Goal: Task Accomplishment & Management: Manage account settings

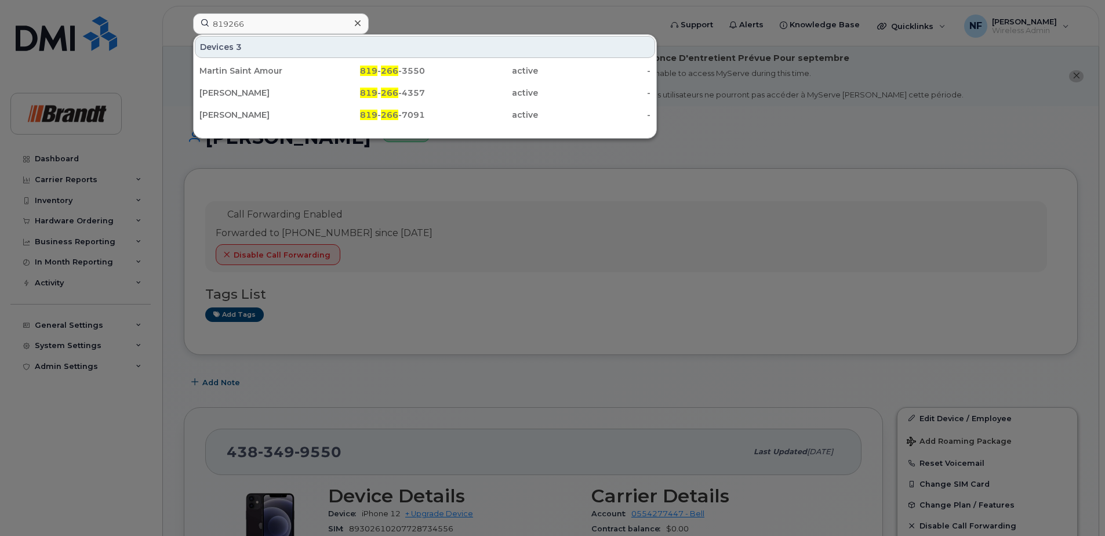
type input "819266"
click at [361, 24] on div at bounding box center [357, 23] width 17 height 17
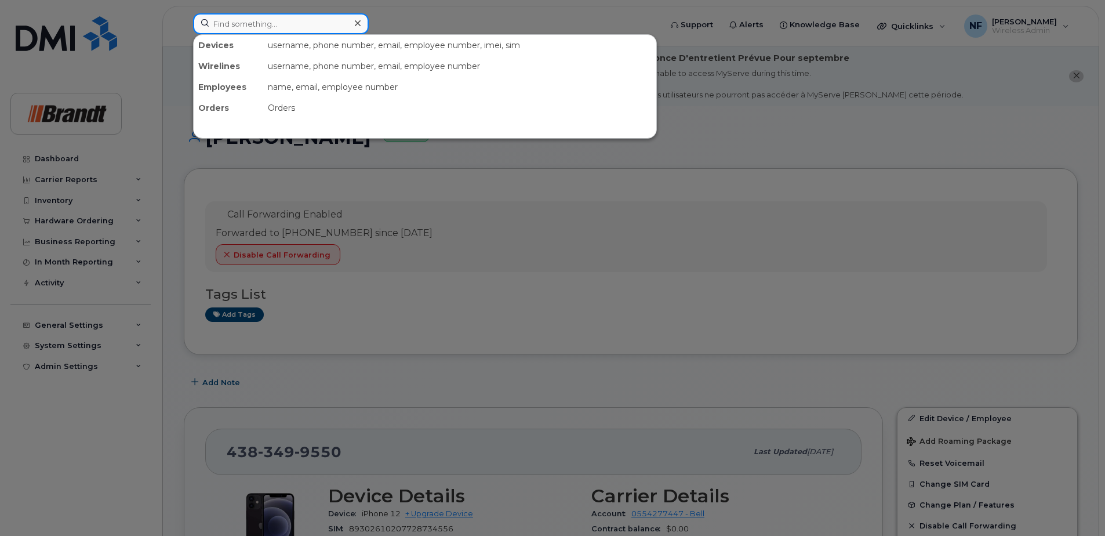
click at [333, 24] on input at bounding box center [281, 23] width 176 height 21
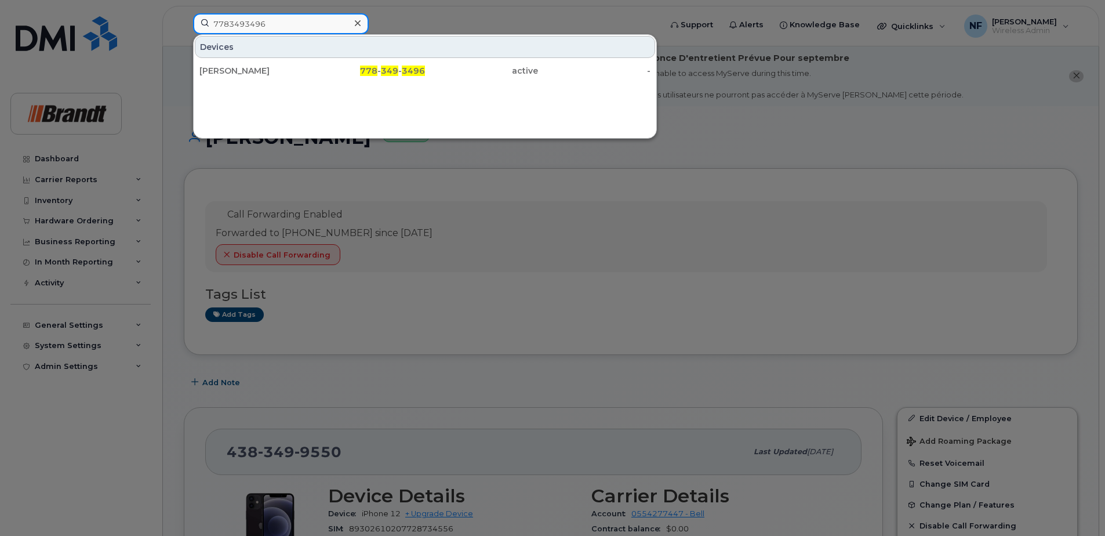
type input "7783493496"
click at [361, 71] on div "778 - 349 - 3496" at bounding box center [368, 71] width 113 height 12
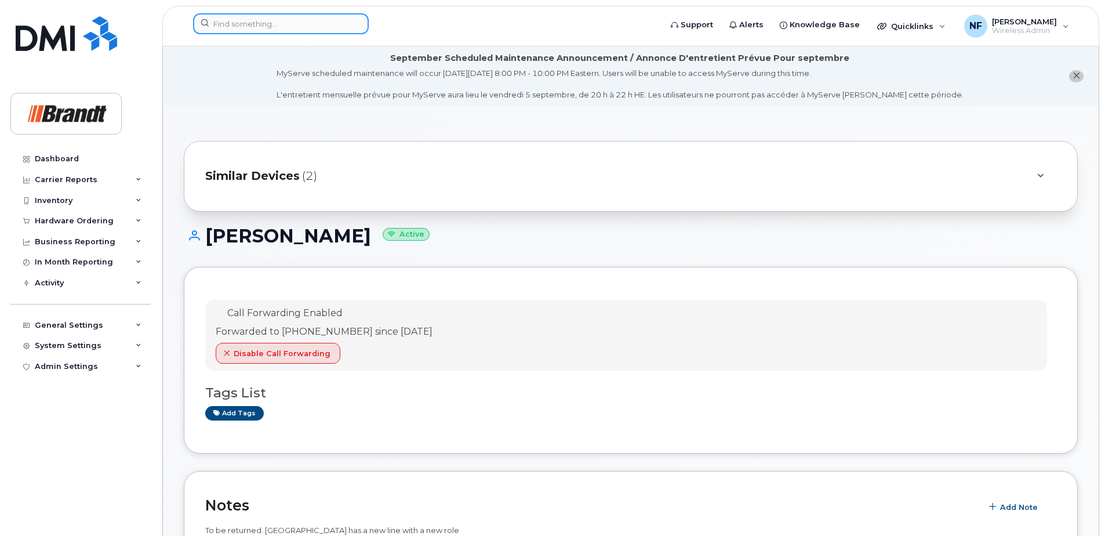
click at [264, 22] on input at bounding box center [281, 23] width 176 height 21
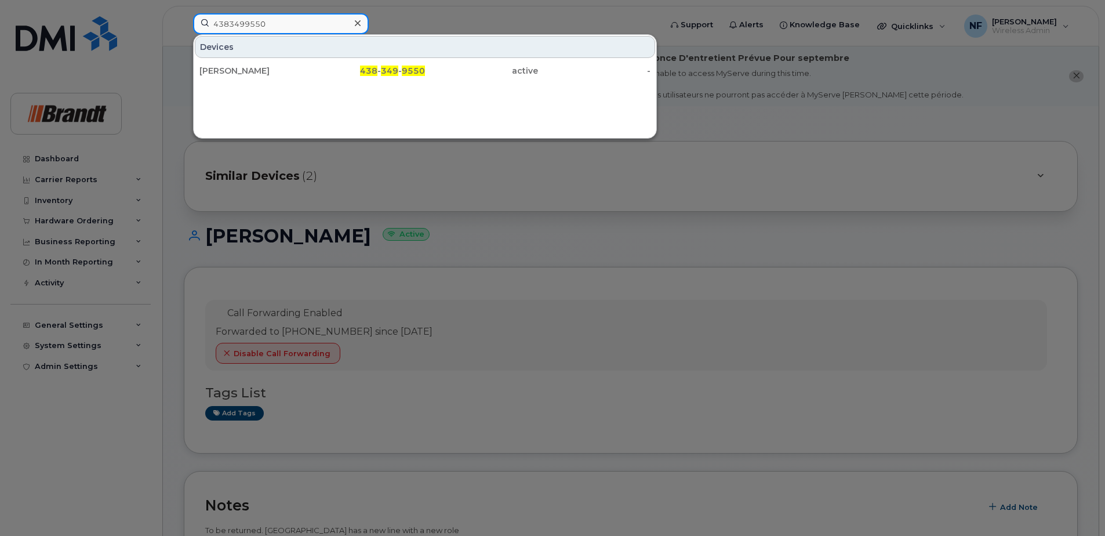
type input "4383499550"
click at [305, 72] on div "William Maheux" at bounding box center [255, 71] width 113 height 12
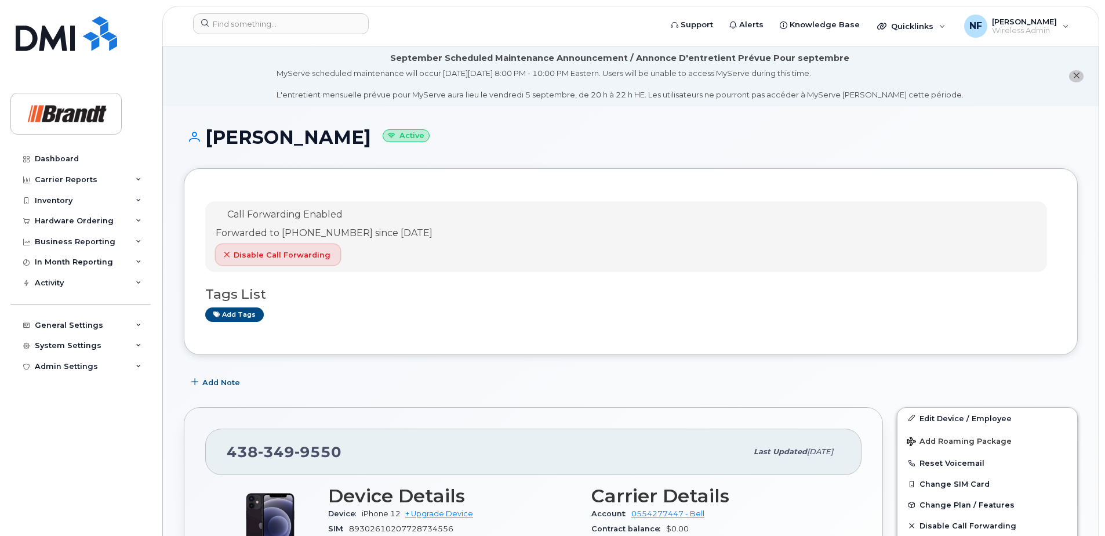
click at [316, 256] on span "Disable Call Forwarding" at bounding box center [282, 254] width 97 height 11
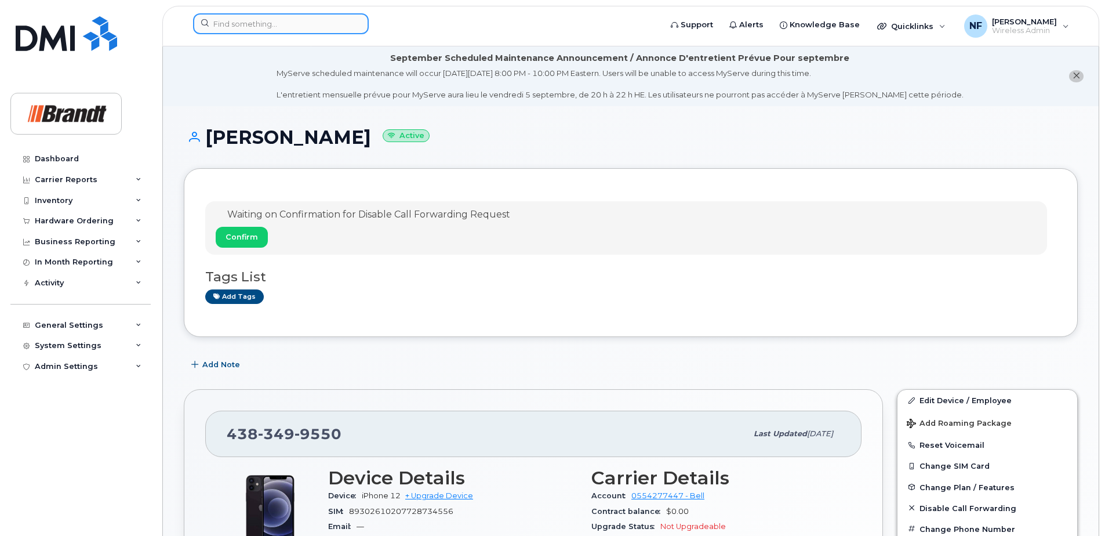
click at [241, 27] on input at bounding box center [281, 23] width 176 height 21
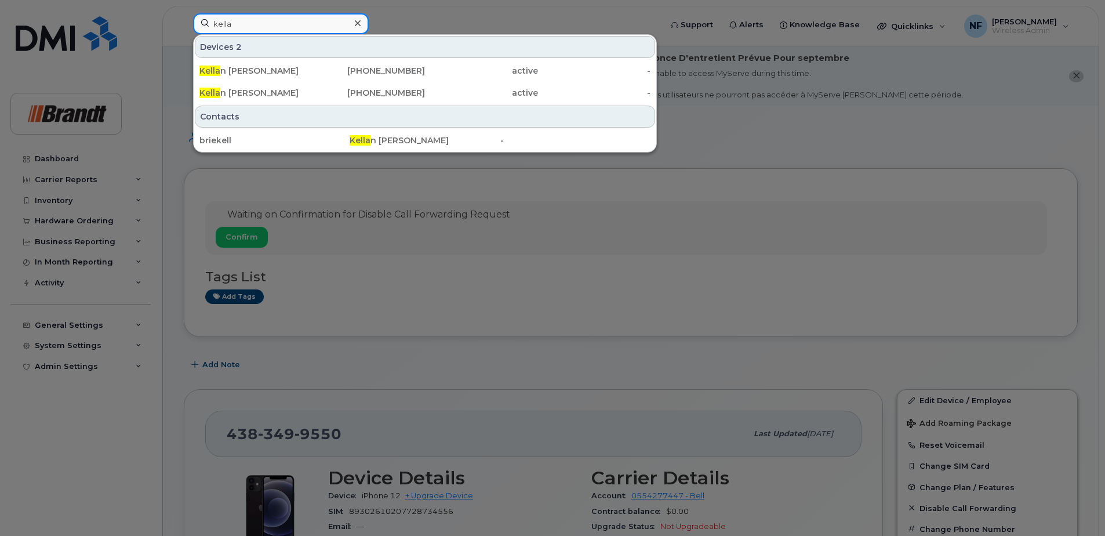
type input "kella"
click at [286, 92] on div "Kella n Brienen" at bounding box center [255, 93] width 113 height 12
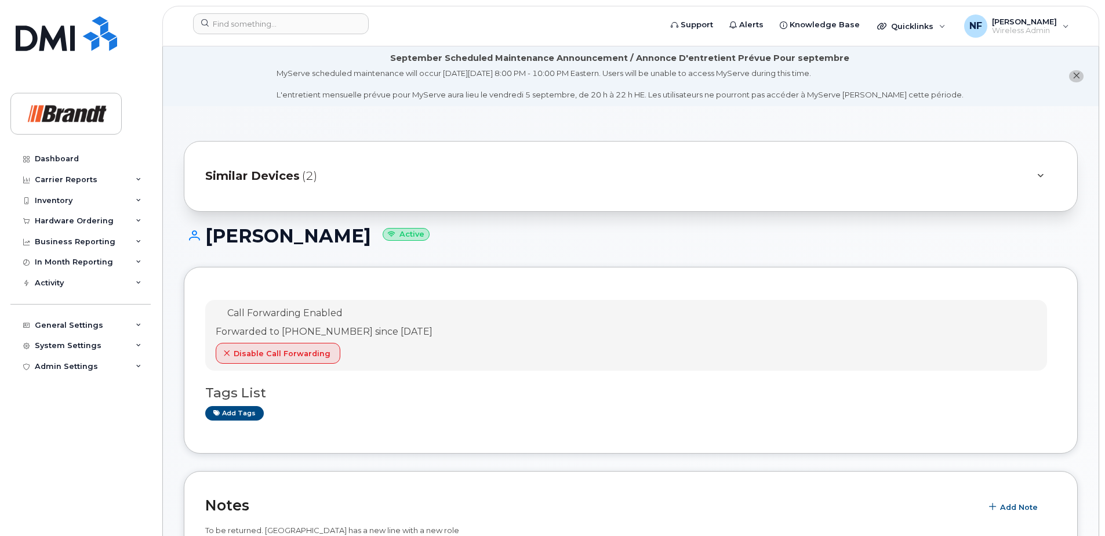
scroll to position [174, 0]
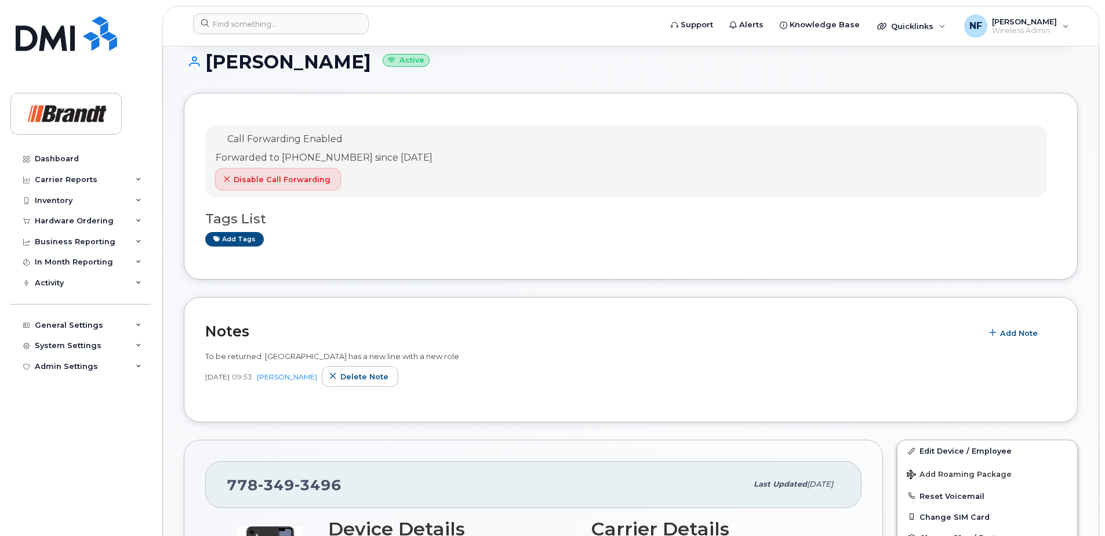
click at [292, 187] on button "Disable Call Forwarding" at bounding box center [278, 179] width 125 height 21
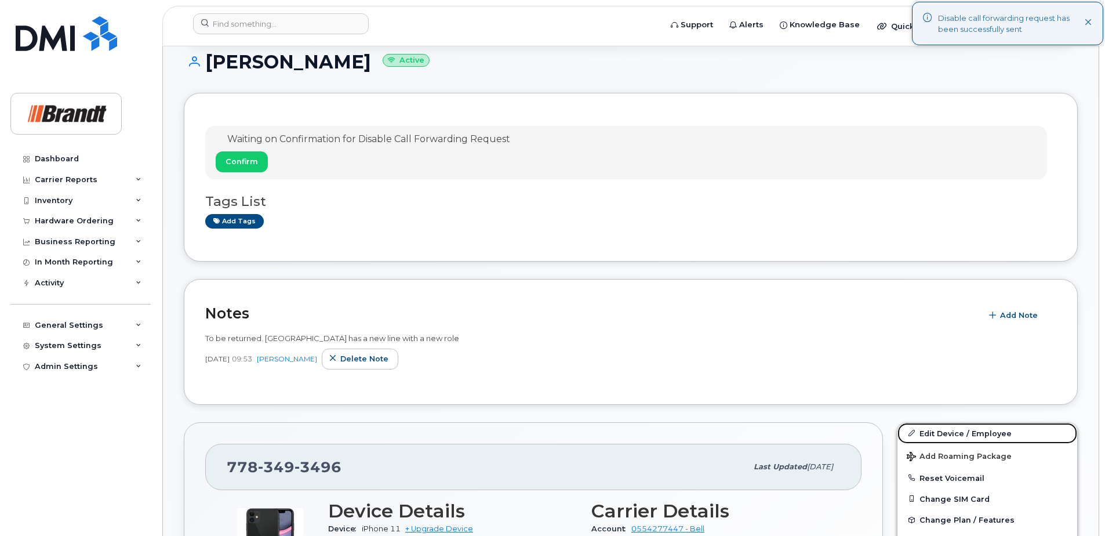
drag, startPoint x: 962, startPoint y: 432, endPoint x: 900, endPoint y: 365, distance: 91.1
click at [962, 432] on link "Edit Device / Employee" at bounding box center [987, 433] width 180 height 21
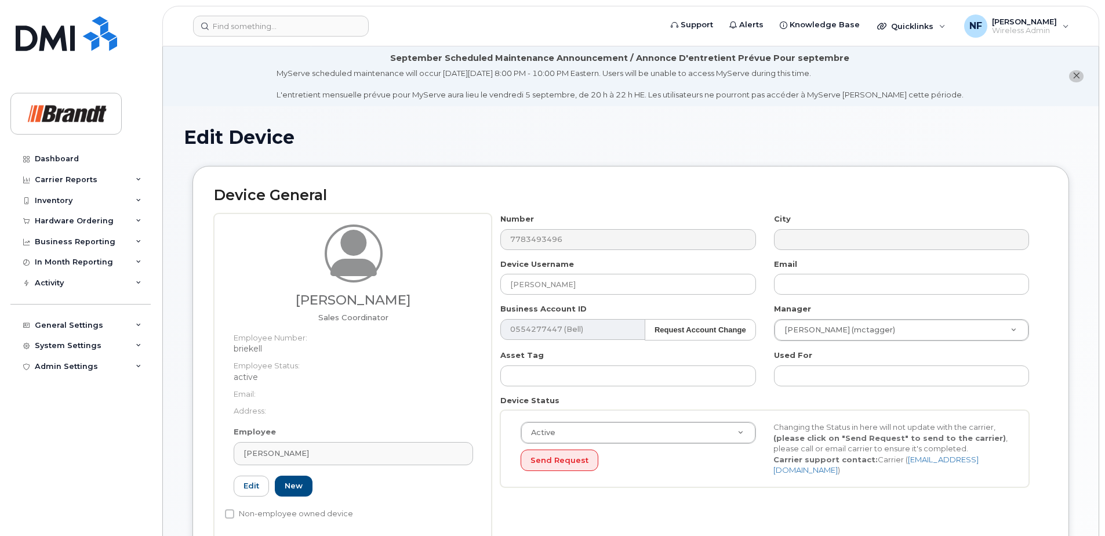
select select "34499240"
select select "34499245"
select select "35155013"
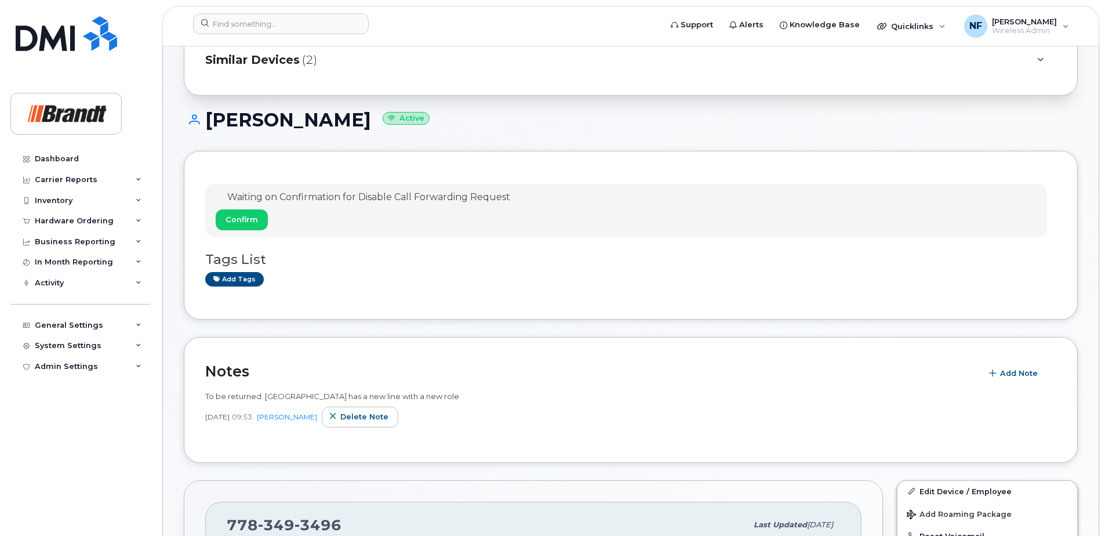
scroll to position [232, 0]
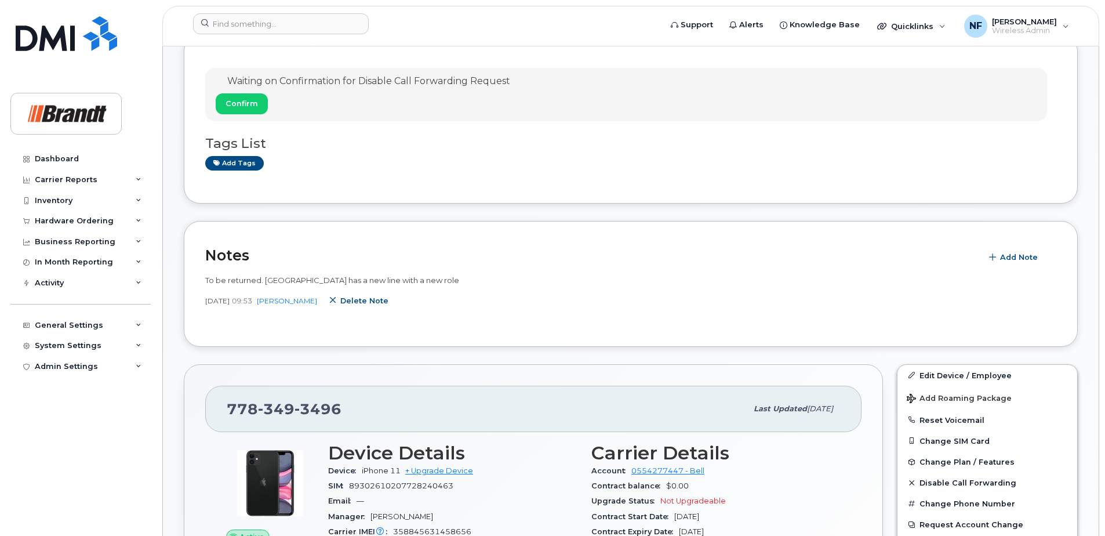
click at [363, 304] on span "Delete note" at bounding box center [364, 300] width 48 height 11
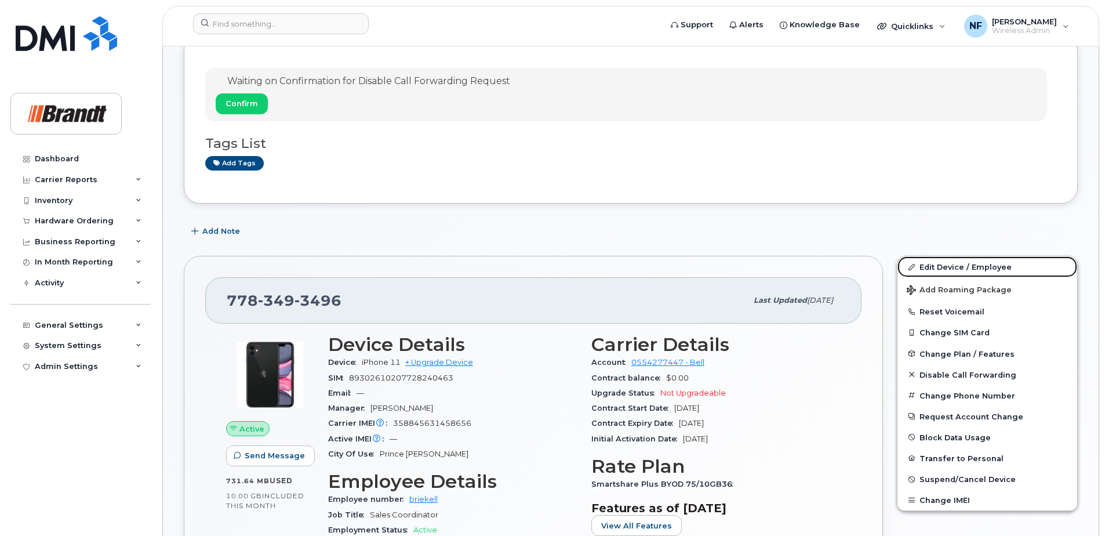
click at [960, 269] on link "Edit Device / Employee" at bounding box center [987, 266] width 180 height 21
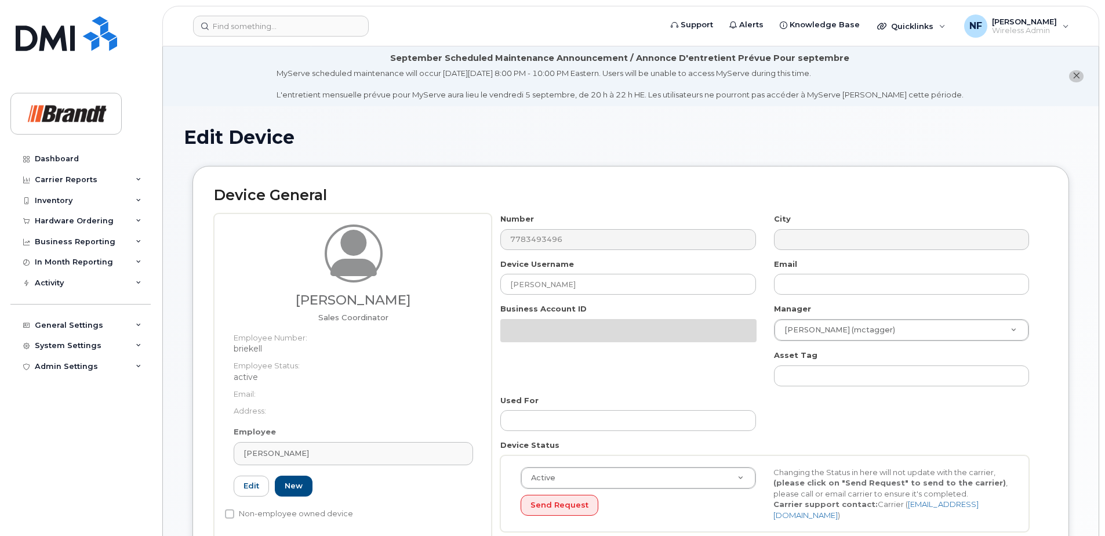
select select "34499240"
select select "34499245"
select select "35155013"
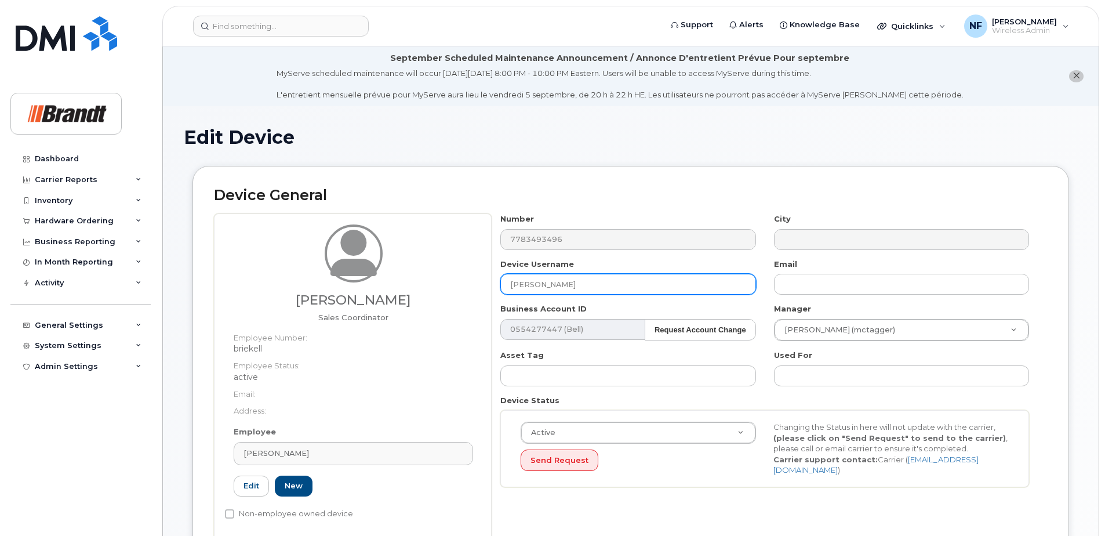
drag, startPoint x: 581, startPoint y: 288, endPoint x: 475, endPoint y: 292, distance: 106.1
click at [475, 292] on div "Kellan Brienen Sales Coordinator Employee Number: briekell Employee Status: act…" at bounding box center [630, 376] width 833 height 327
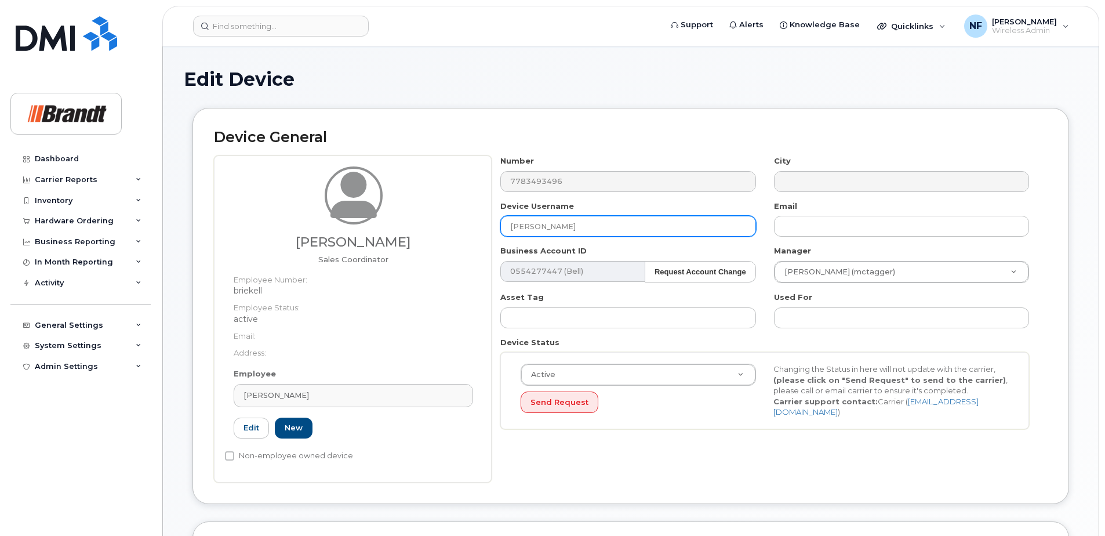
type input "[PERSON_NAME]"
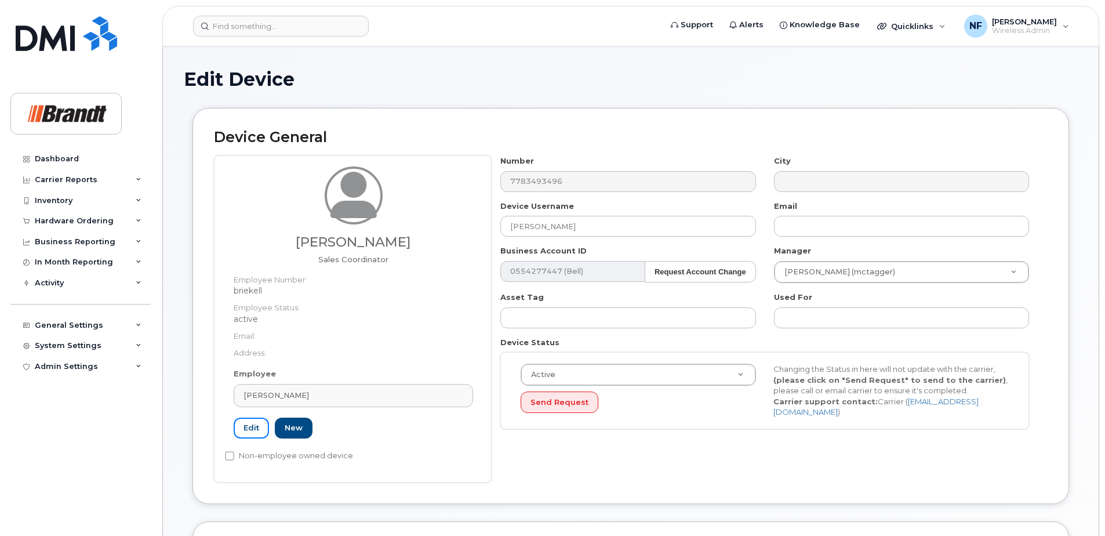
click at [253, 427] on link "Edit" at bounding box center [251, 427] width 35 height 21
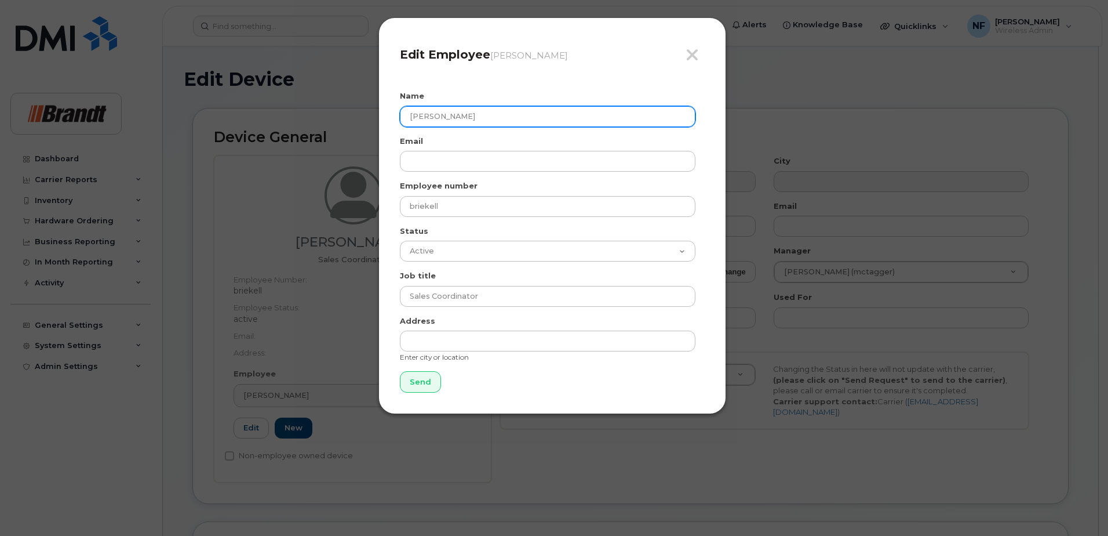
drag, startPoint x: 467, startPoint y: 123, endPoint x: 366, endPoint y: 124, distance: 100.3
click at [366, 124] on div "Close Edit Employee Kellan Brienen Name Kellan Brienen Email Employee number br…" at bounding box center [554, 268] width 1108 height 536
type input "[PERSON_NAME]"
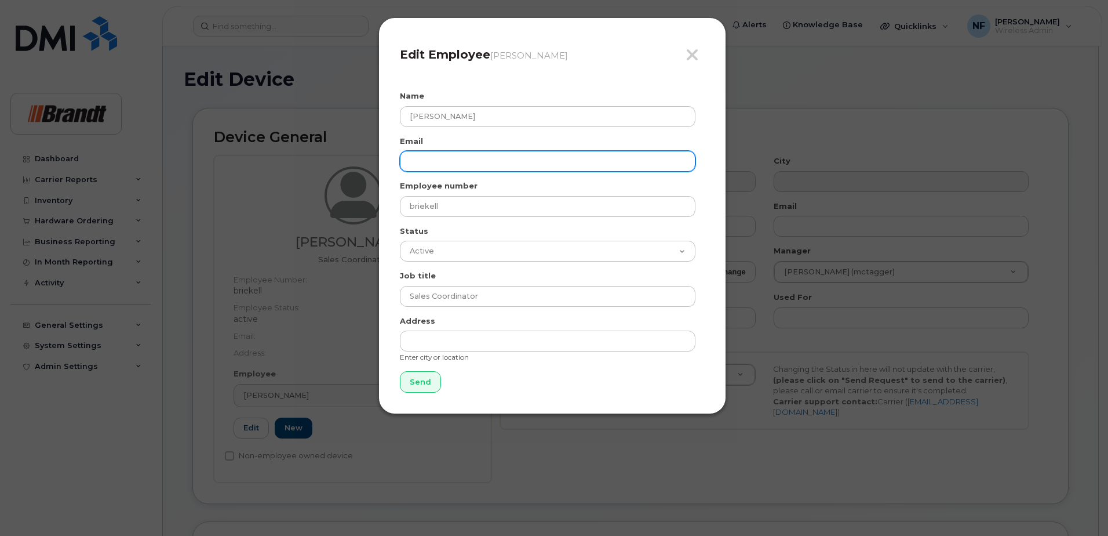
click at [514, 152] on input "email" at bounding box center [548, 161] width 296 height 21
paste input "CMeehan@brandt.ca"
type input "CMeehan@brandt.ca"
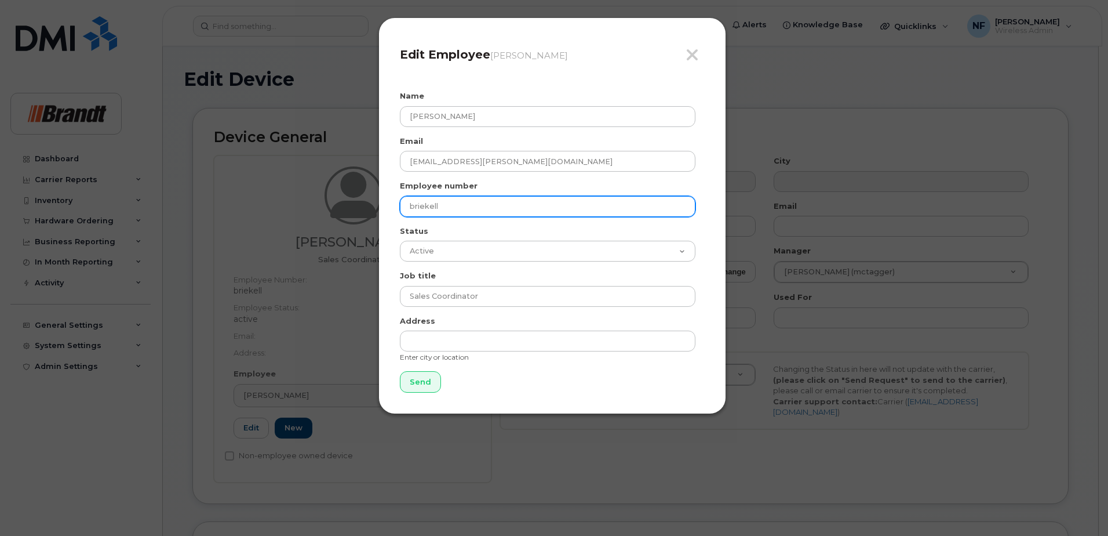
click at [458, 202] on input "briekell" at bounding box center [548, 206] width 296 height 21
paste input "Meehaco"
type input "Meehaco"
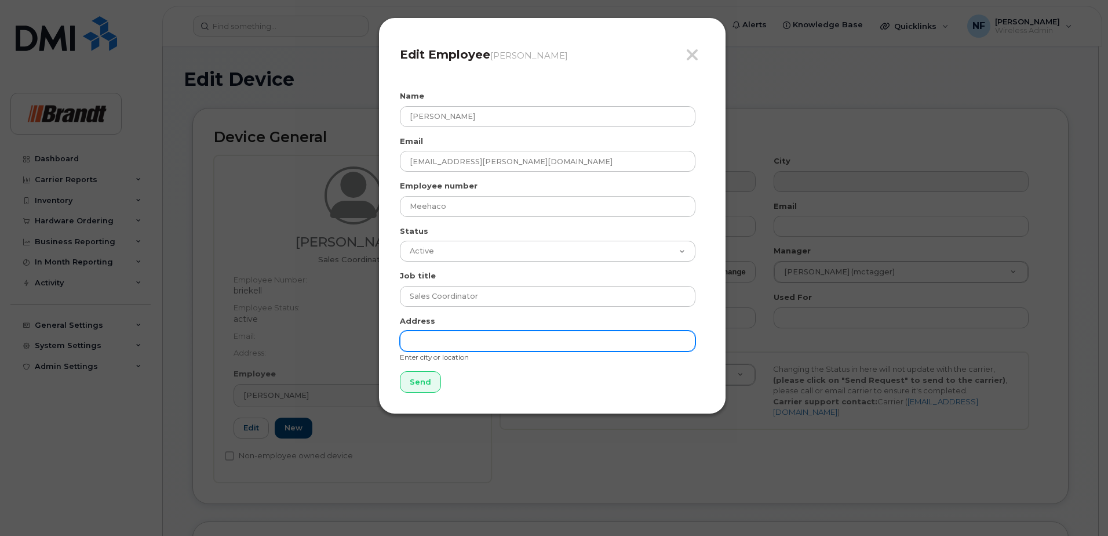
click at [461, 336] on input "text" at bounding box center [548, 340] width 296 height 21
type input "Prince [PERSON_NAME]"
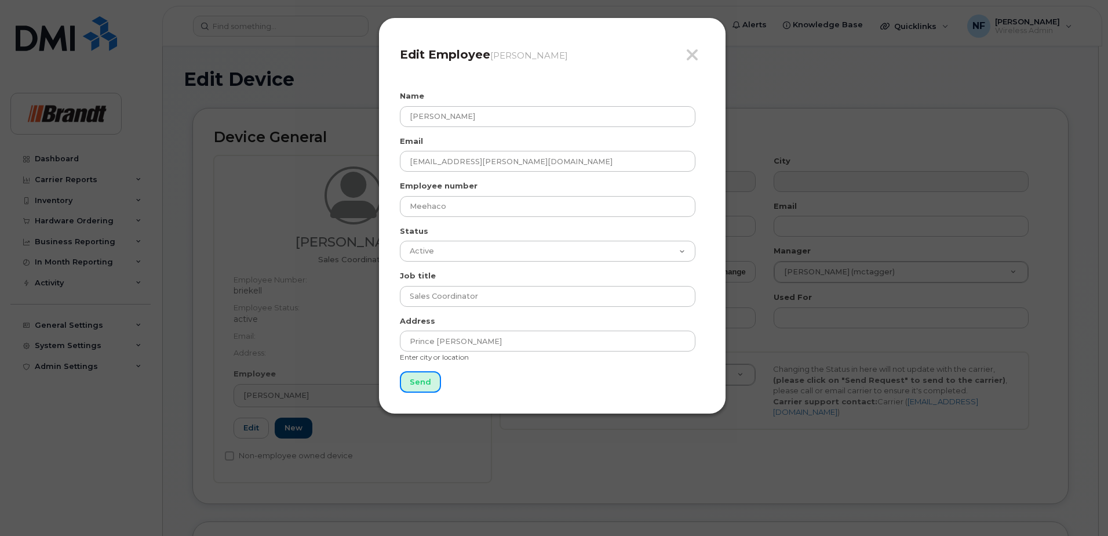
click at [422, 377] on input "Send" at bounding box center [420, 381] width 41 height 21
type input "Send"
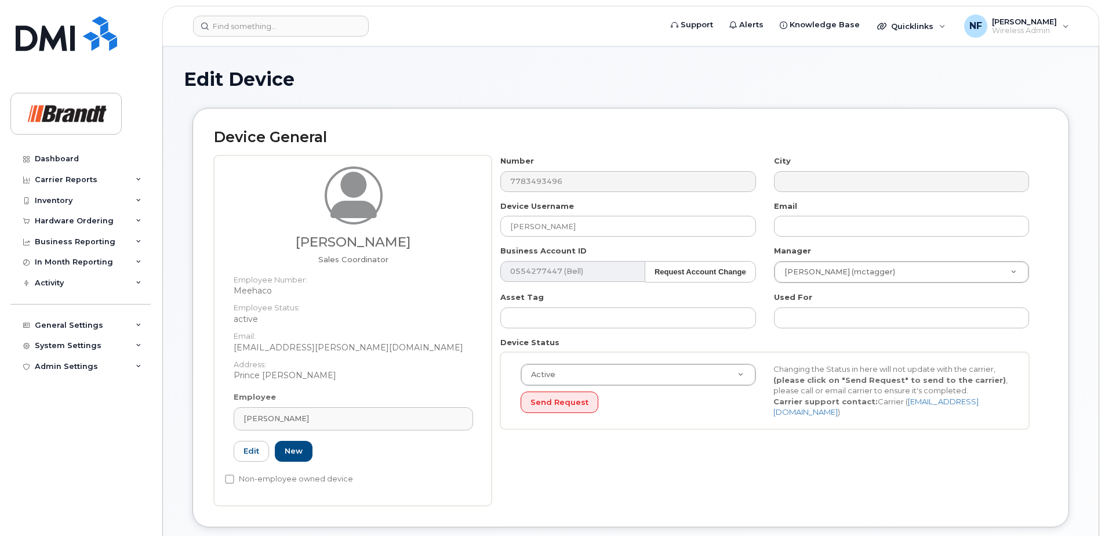
click at [320, 417] on div "[PERSON_NAME]" at bounding box center [353, 418] width 220 height 11
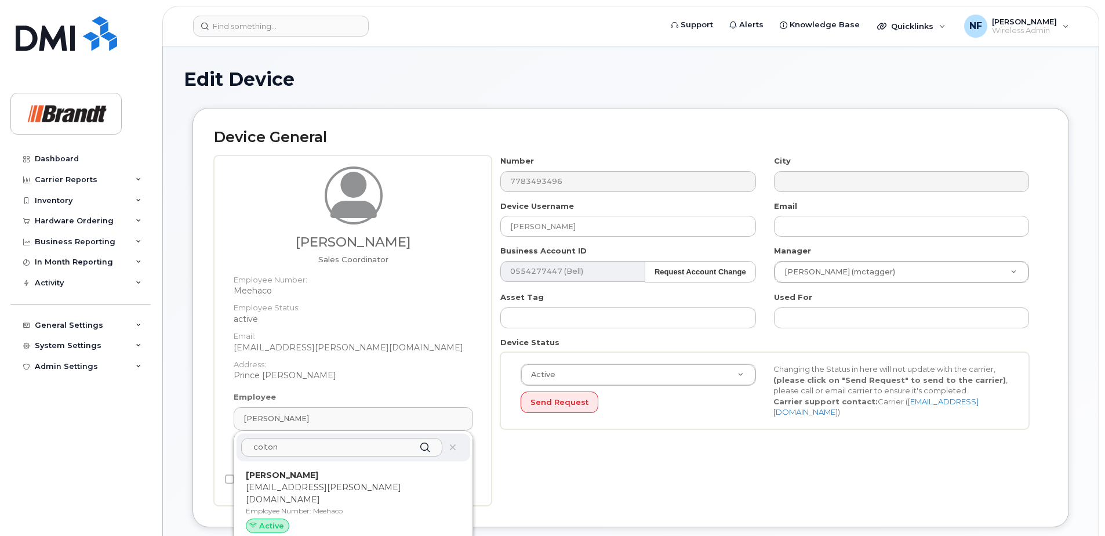
type input "colton"
click at [279, 520] on span "Active" at bounding box center [271, 525] width 25 height 11
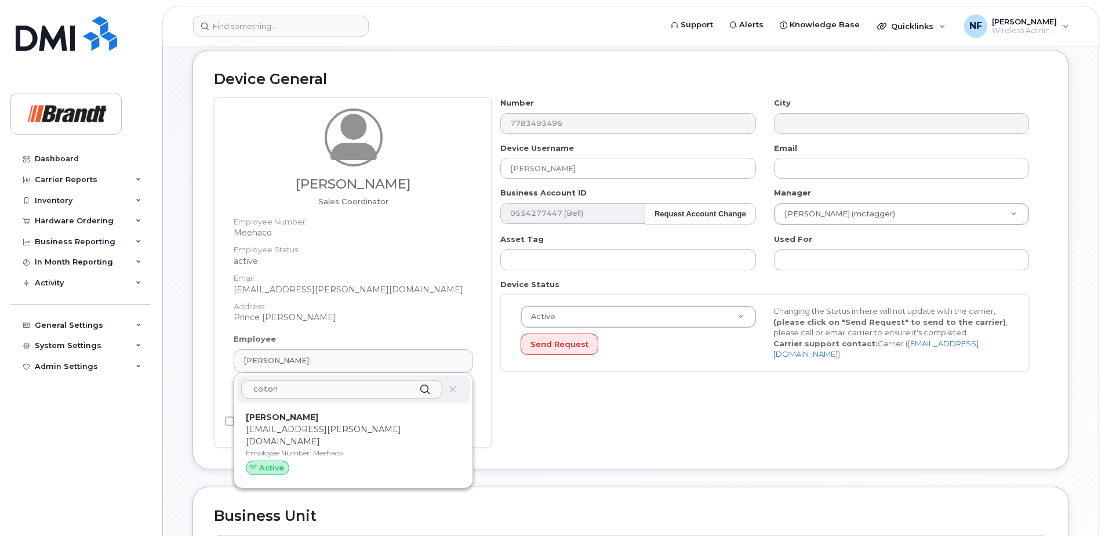
click at [303, 425] on p "CMeehan@brandt.ca" at bounding box center [353, 435] width 215 height 24
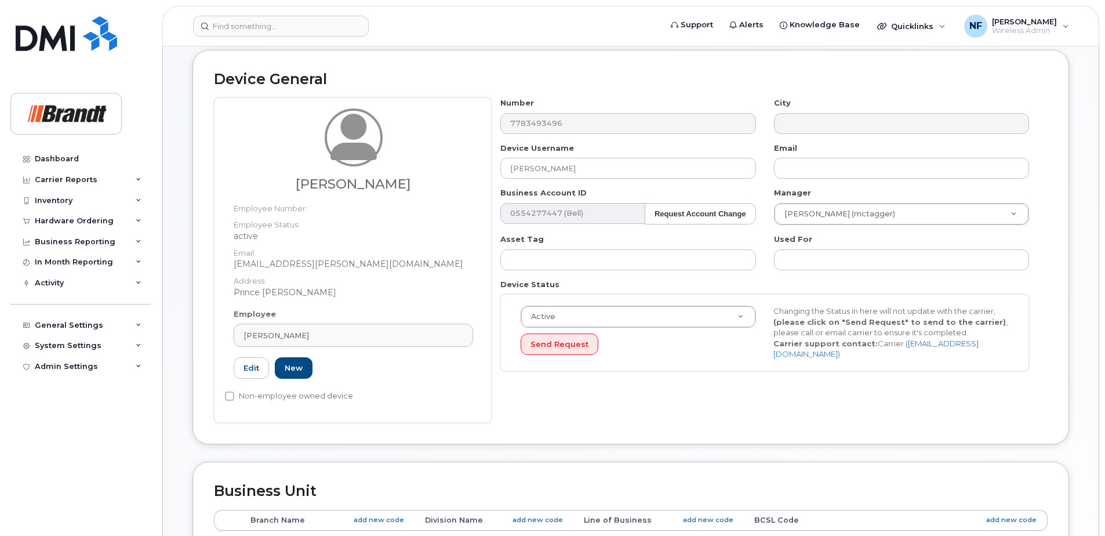
type input "Meehaco"
type input "[EMAIL_ADDRESS][PERSON_NAME][DOMAIN_NAME]"
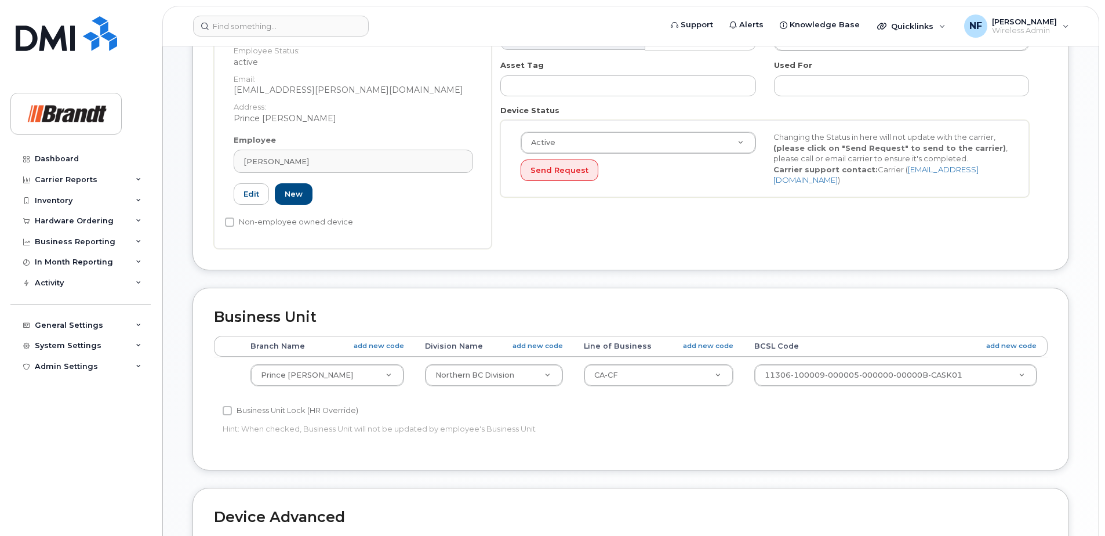
scroll to position [522, 0]
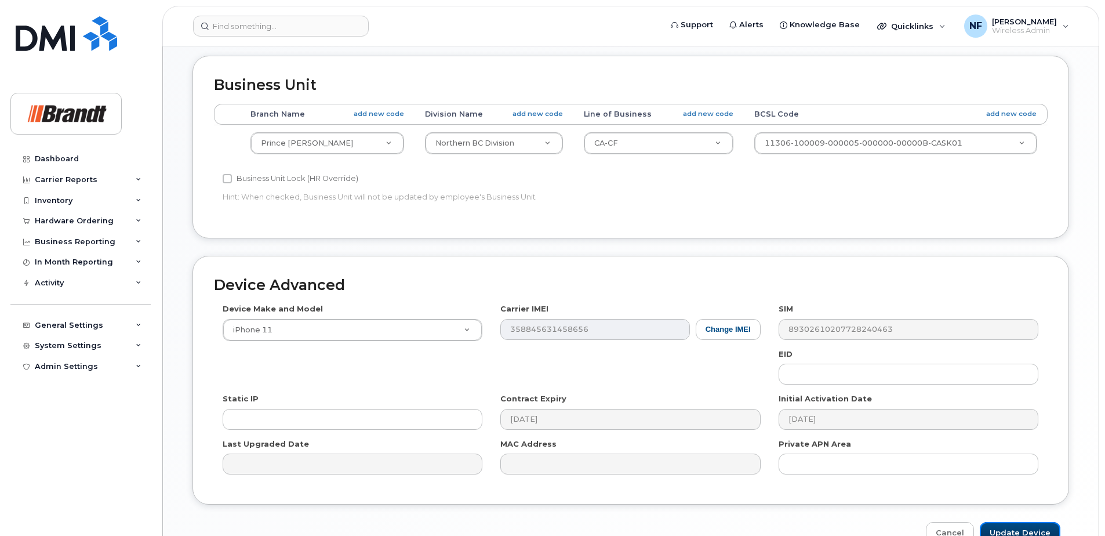
click at [1035, 525] on input "Update Device" at bounding box center [1020, 532] width 81 height 21
type input "Saving..."
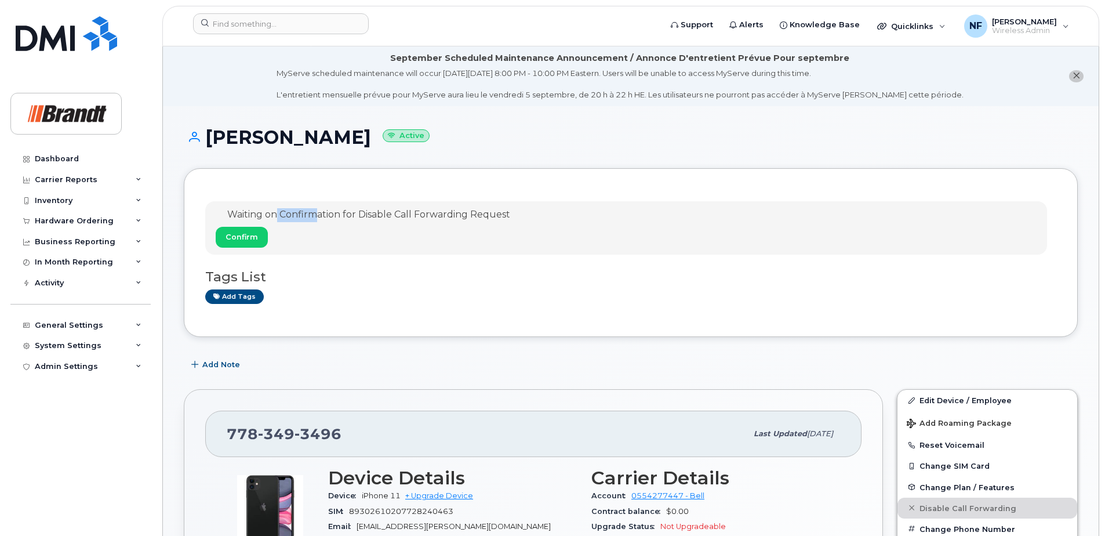
drag, startPoint x: 278, startPoint y: 213, endPoint x: 314, endPoint y: 215, distance: 36.0
click at [314, 215] on span "Waiting on Confirmation for Disable Call Forwarding Request" at bounding box center [368, 214] width 283 height 11
drag, startPoint x: 314, startPoint y: 215, endPoint x: 313, endPoint y: 242, distance: 27.3
click at [313, 242] on div "Confirm" at bounding box center [363, 240] width 294 height 26
drag, startPoint x: 281, startPoint y: 213, endPoint x: 341, endPoint y: 220, distance: 60.6
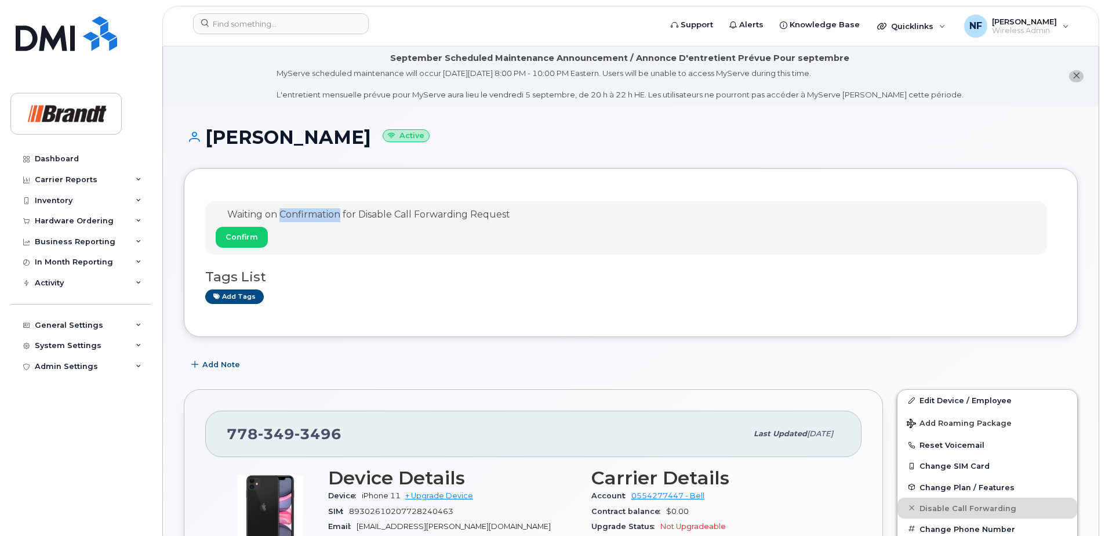
click at [341, 220] on div "Waiting on Confirmation for Disable Call Forwarding Request" at bounding box center [363, 215] width 294 height 14
click at [299, 250] on div "Confirm" at bounding box center [363, 240] width 294 height 26
click at [274, 20] on input at bounding box center [281, 23] width 176 height 21
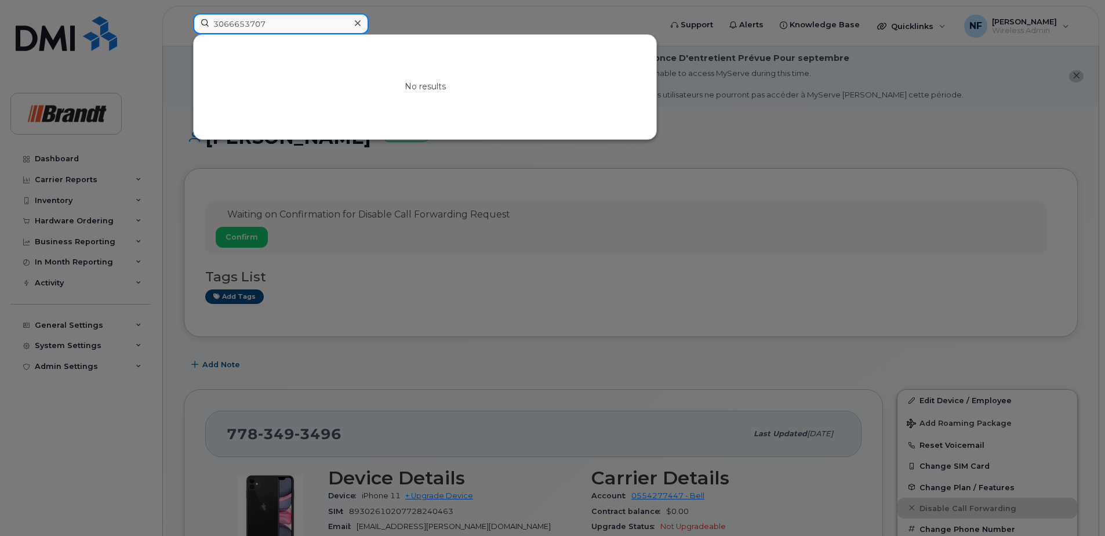
type input "3066653707"
click at [361, 22] on div at bounding box center [357, 23] width 17 height 17
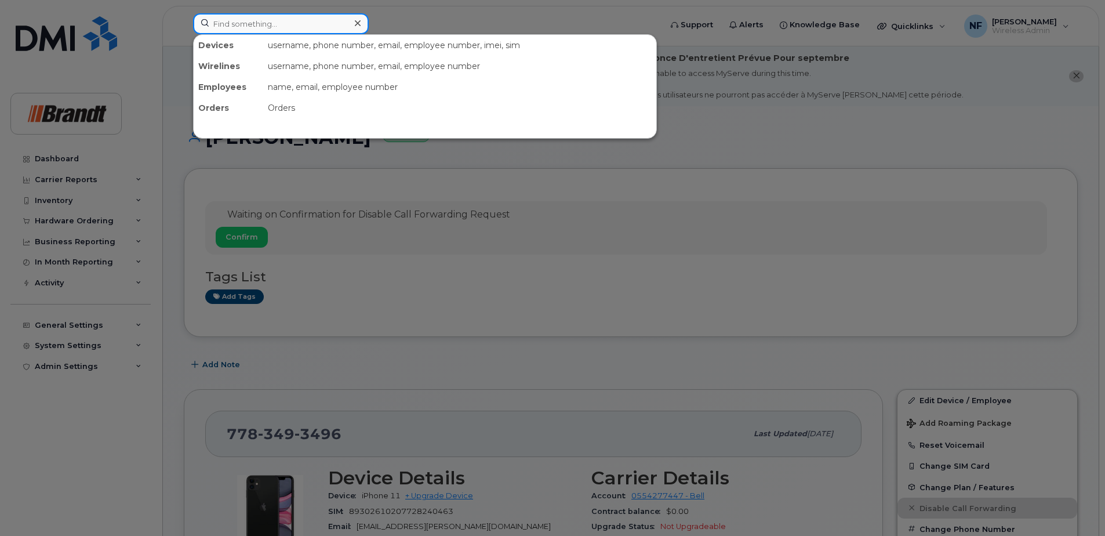
click at [295, 28] on input at bounding box center [281, 23] width 176 height 21
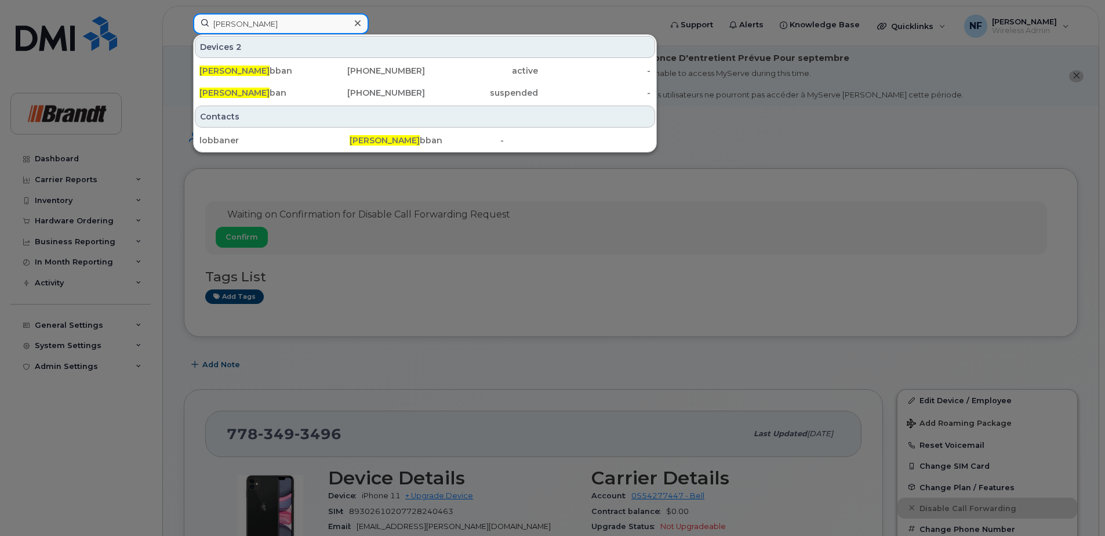
type input "eric lo"
drag, startPoint x: 294, startPoint y: 86, endPoint x: 397, endPoint y: 89, distance: 102.7
click at [294, 86] on div "Eric Lo ban" at bounding box center [255, 92] width 113 height 21
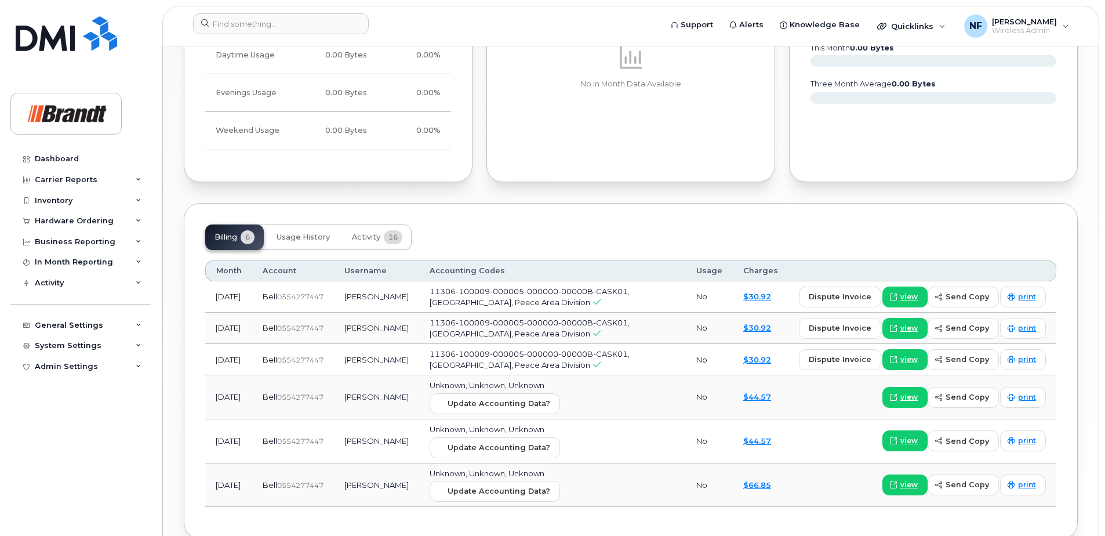
click at [365, 223] on div "Billing 6 Usage History Activity 16 Month Account Username Accounting Codes Usa…" at bounding box center [631, 371] width 894 height 336
drag, startPoint x: 373, startPoint y: 230, endPoint x: 380, endPoint y: 231, distance: 7.6
click at [373, 231] on button "Activity 16" at bounding box center [377, 237] width 69 height 26
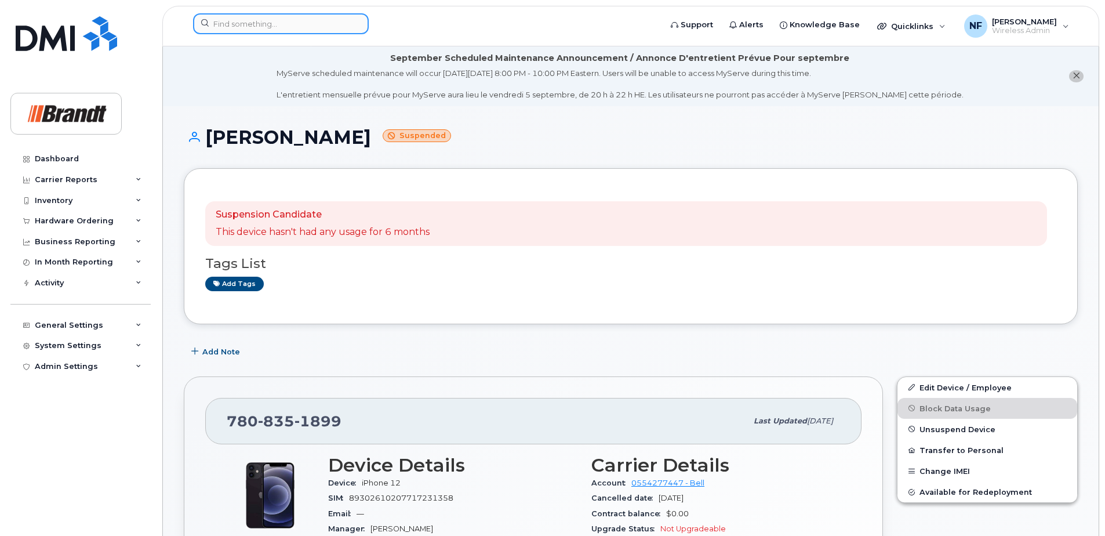
click at [278, 26] on input at bounding box center [281, 23] width 176 height 21
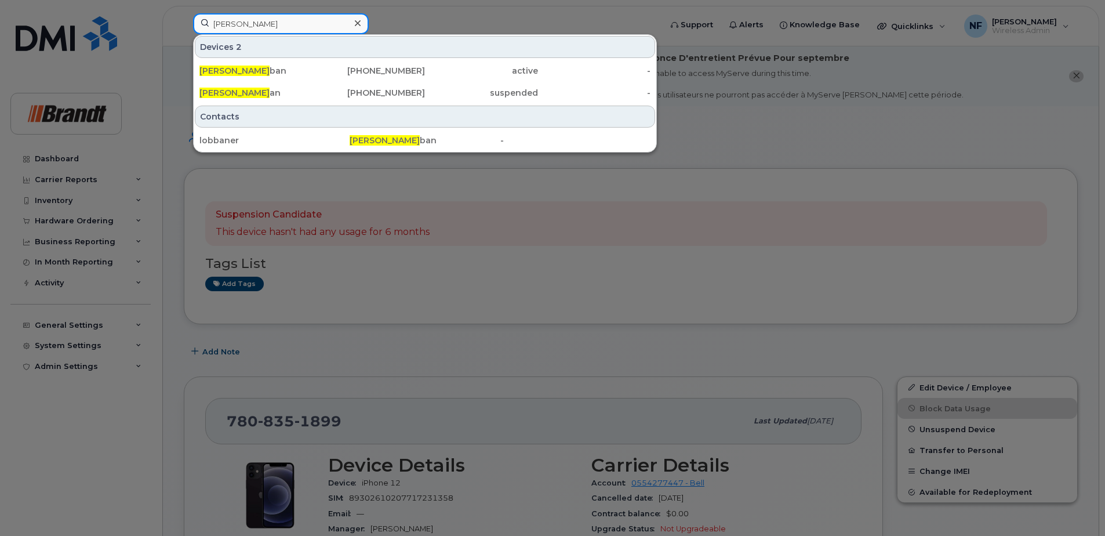
type input "eric lob"
click at [282, 67] on div "Eric Lob ban" at bounding box center [255, 71] width 113 height 12
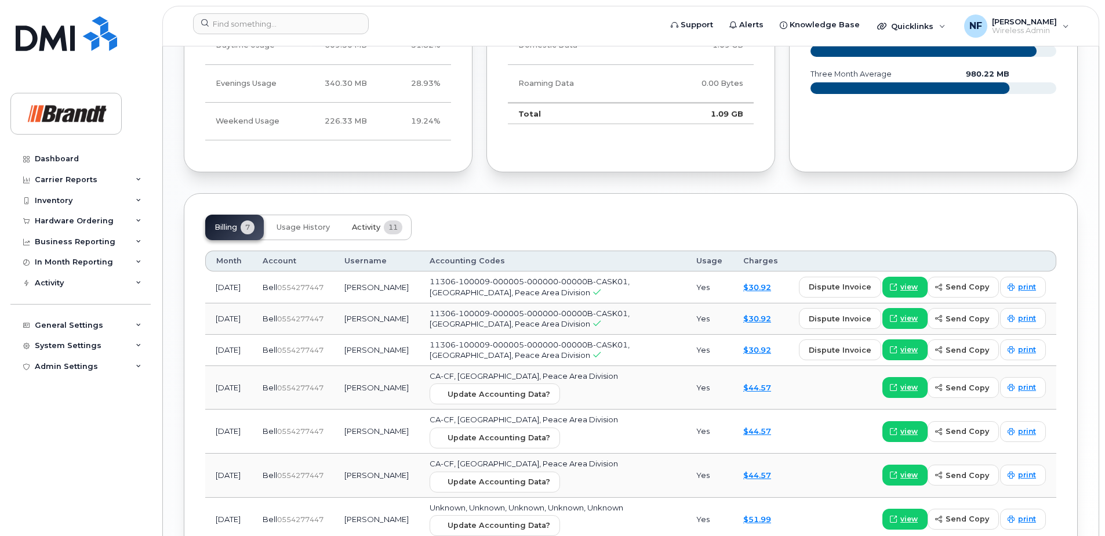
click at [377, 231] on span "Activity" at bounding box center [366, 227] width 28 height 9
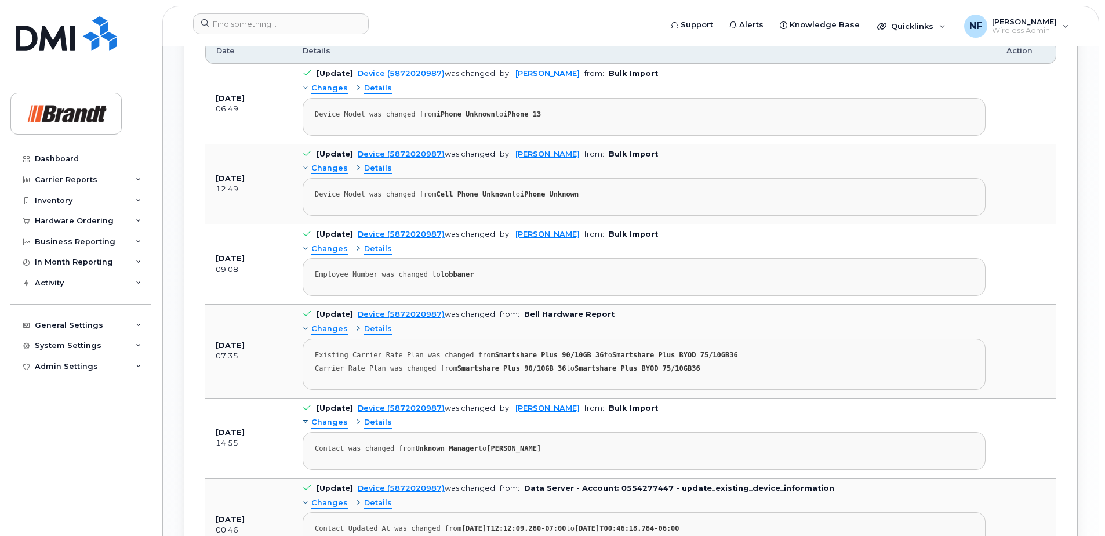
scroll to position [839, 0]
